Goal: Transaction & Acquisition: Purchase product/service

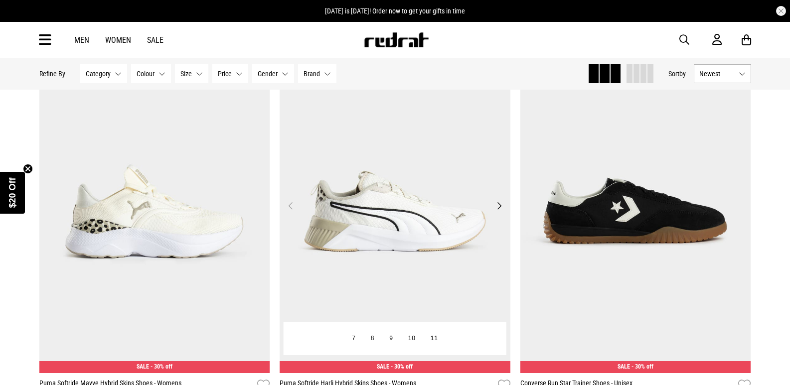
scroll to position [100, 0]
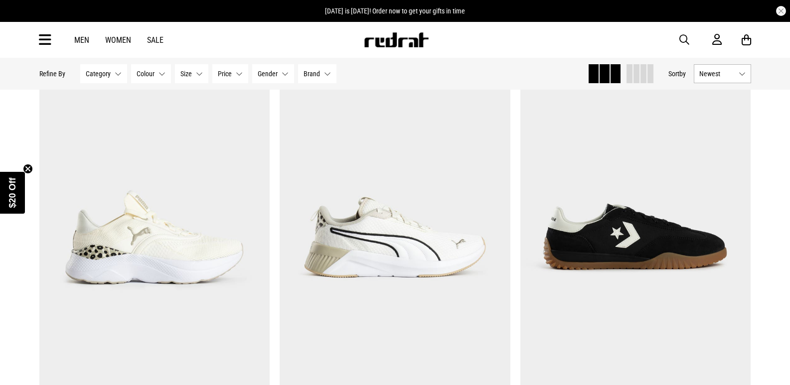
click at [87, 38] on link "Men" at bounding box center [81, 39] width 15 height 9
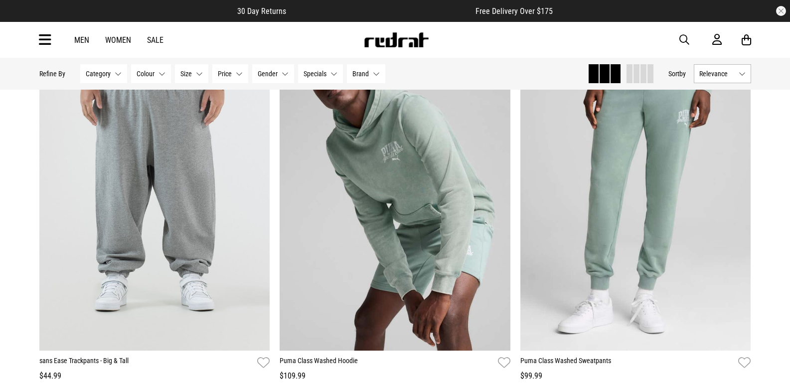
scroll to position [2243, 0]
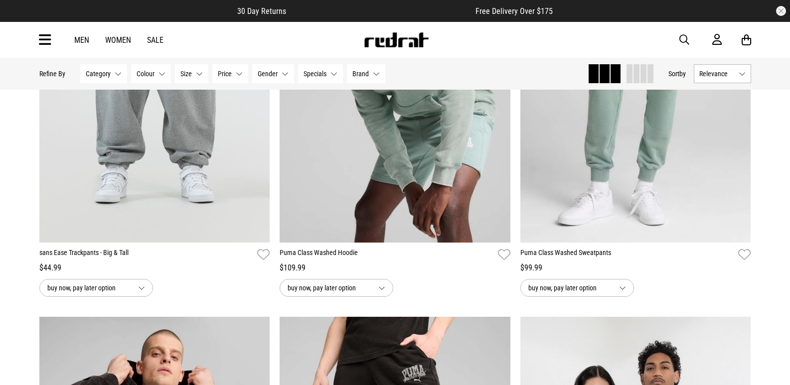
click at [110, 72] on button "Category None selected" at bounding box center [103, 73] width 47 height 19
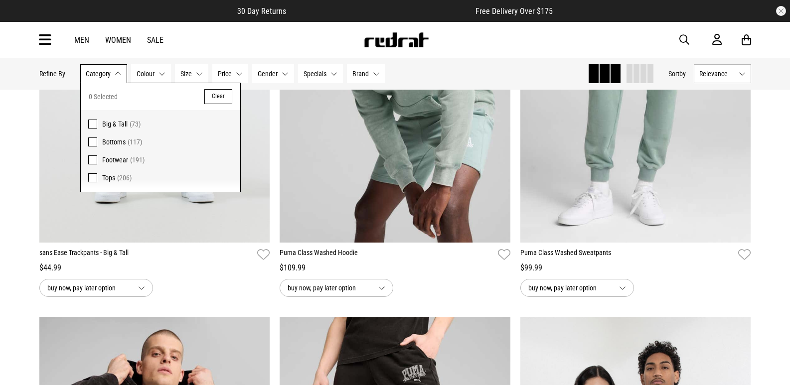
click at [114, 160] on span "Footwear" at bounding box center [115, 160] width 26 height 8
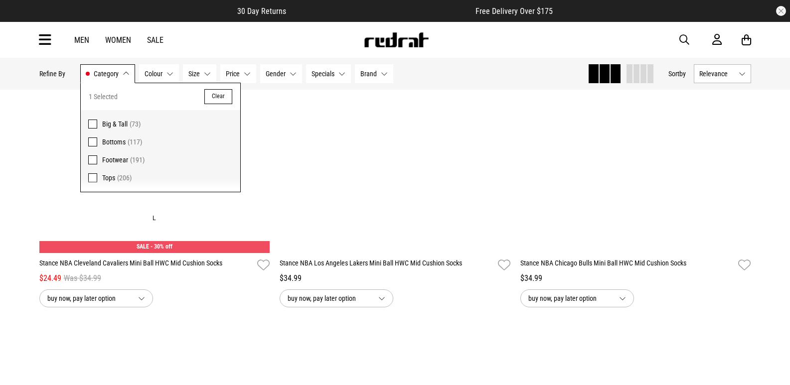
scroll to position [2255, 0]
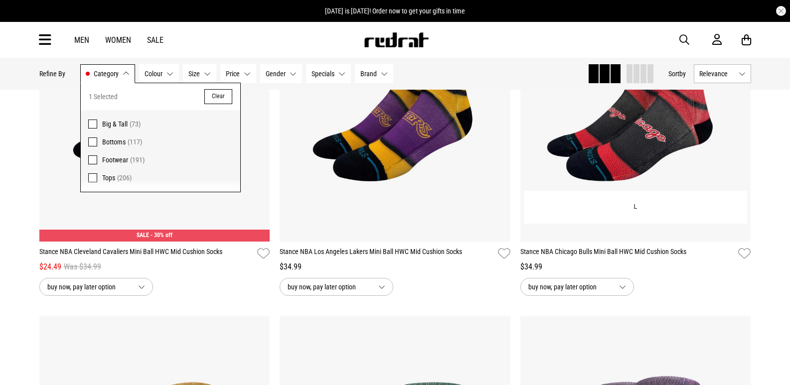
click at [559, 186] on img at bounding box center [635, 80] width 231 height 323
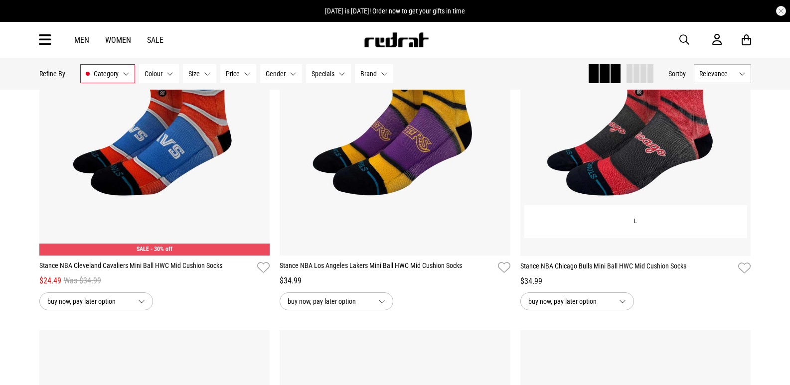
scroll to position [2130, 0]
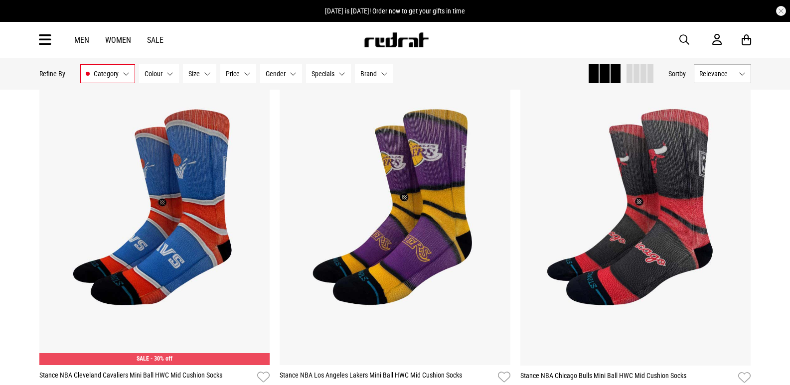
click at [718, 79] on button "Relevance" at bounding box center [722, 73] width 57 height 19
click at [717, 154] on li "Price (Highest)" at bounding box center [722, 147] width 56 height 18
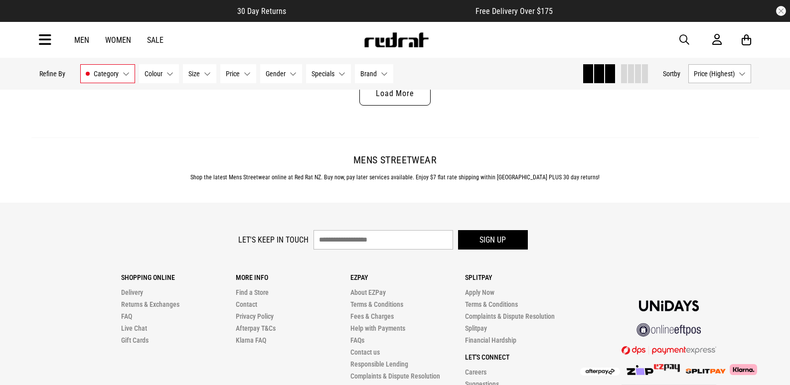
scroll to position [3177, 0]
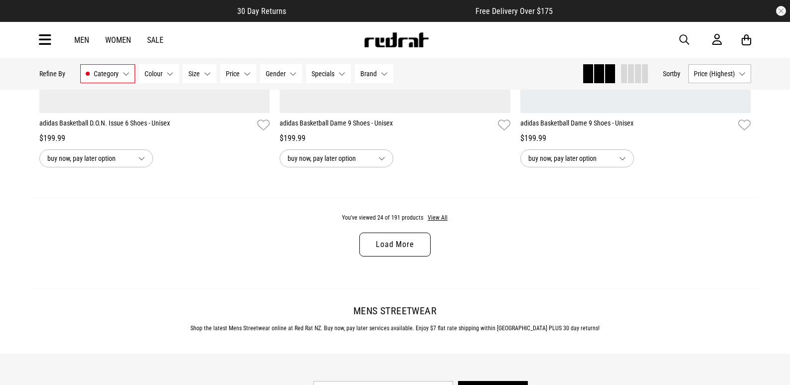
click at [402, 252] on link "Load More" at bounding box center [394, 245] width 71 height 24
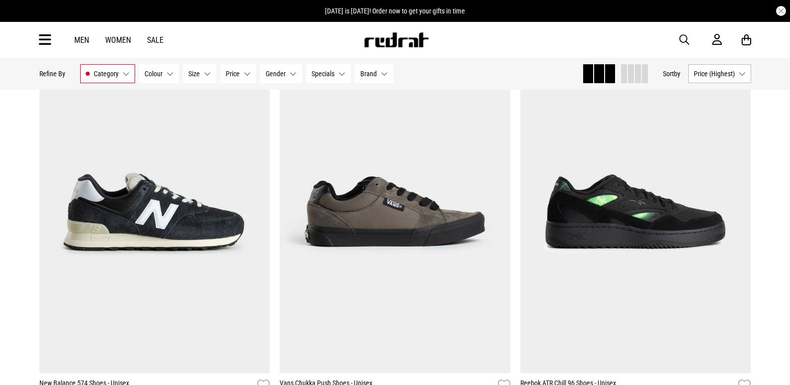
scroll to position [5271, 0]
